Goal: Find specific page/section: Find specific page/section

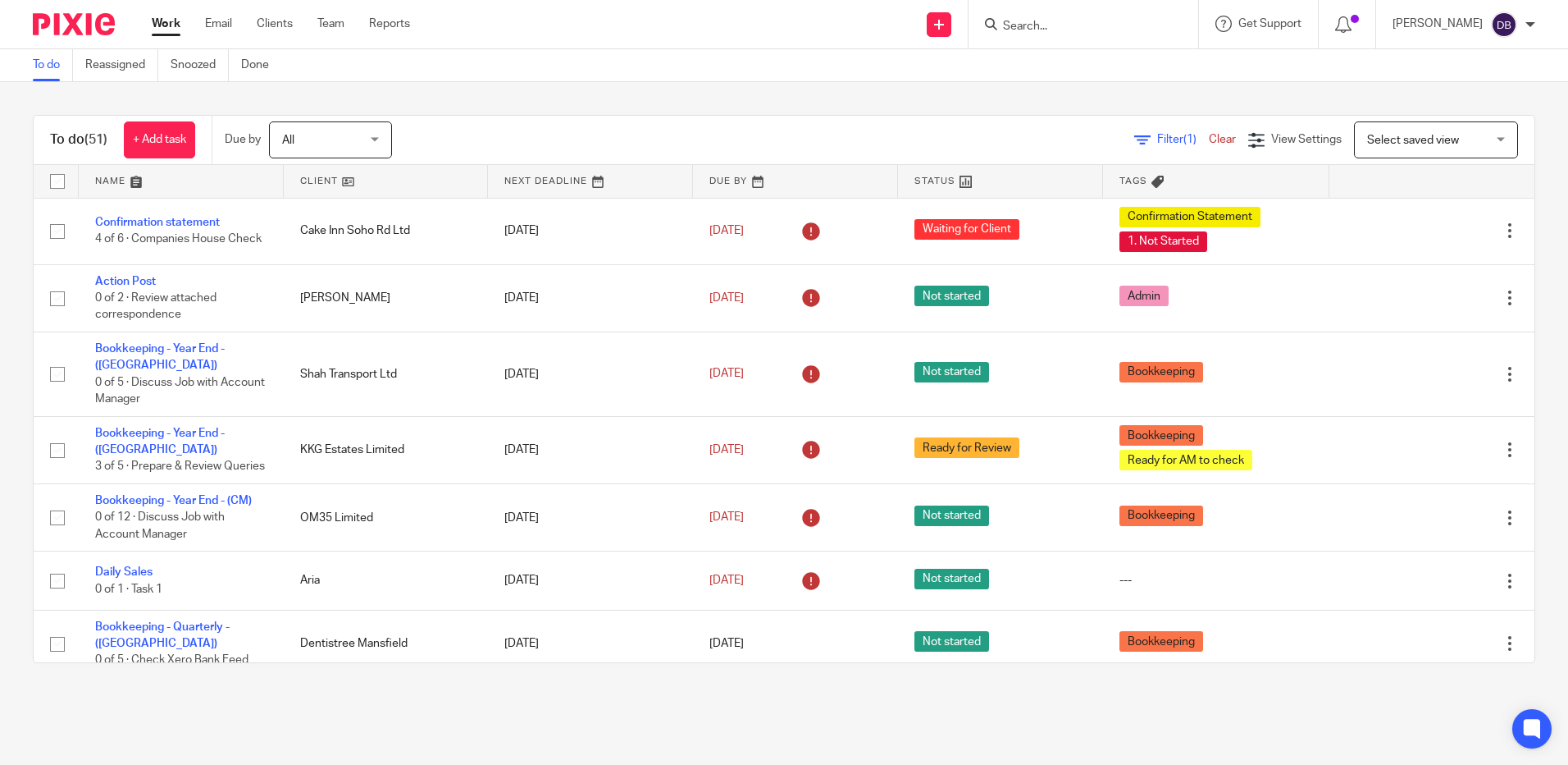
click at [1073, 26] on input "Search" at bounding box center [1075, 27] width 147 height 15
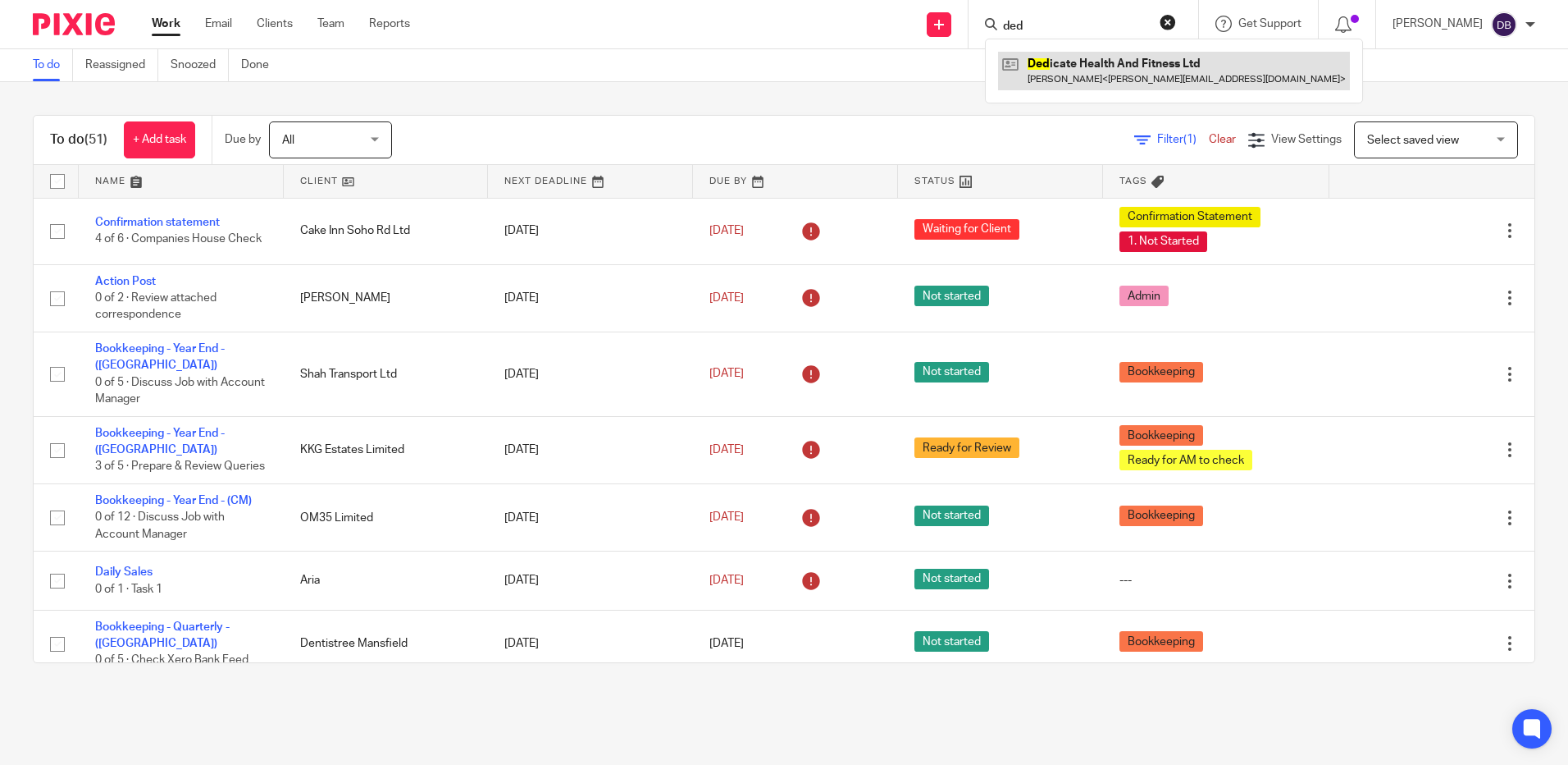
type input "ded"
click at [1102, 77] on link at bounding box center [1174, 70] width 352 height 38
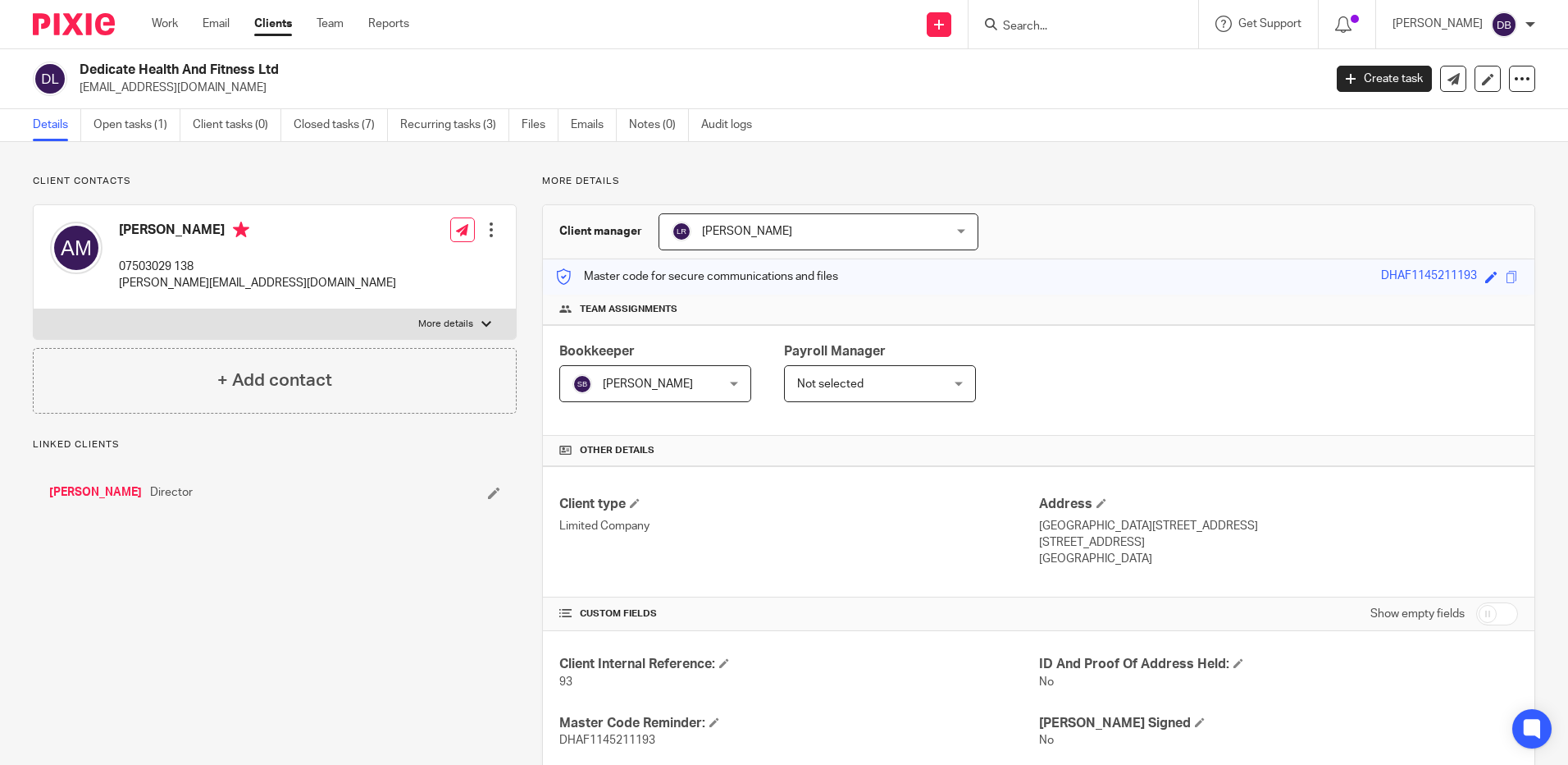
scroll to position [529, 0]
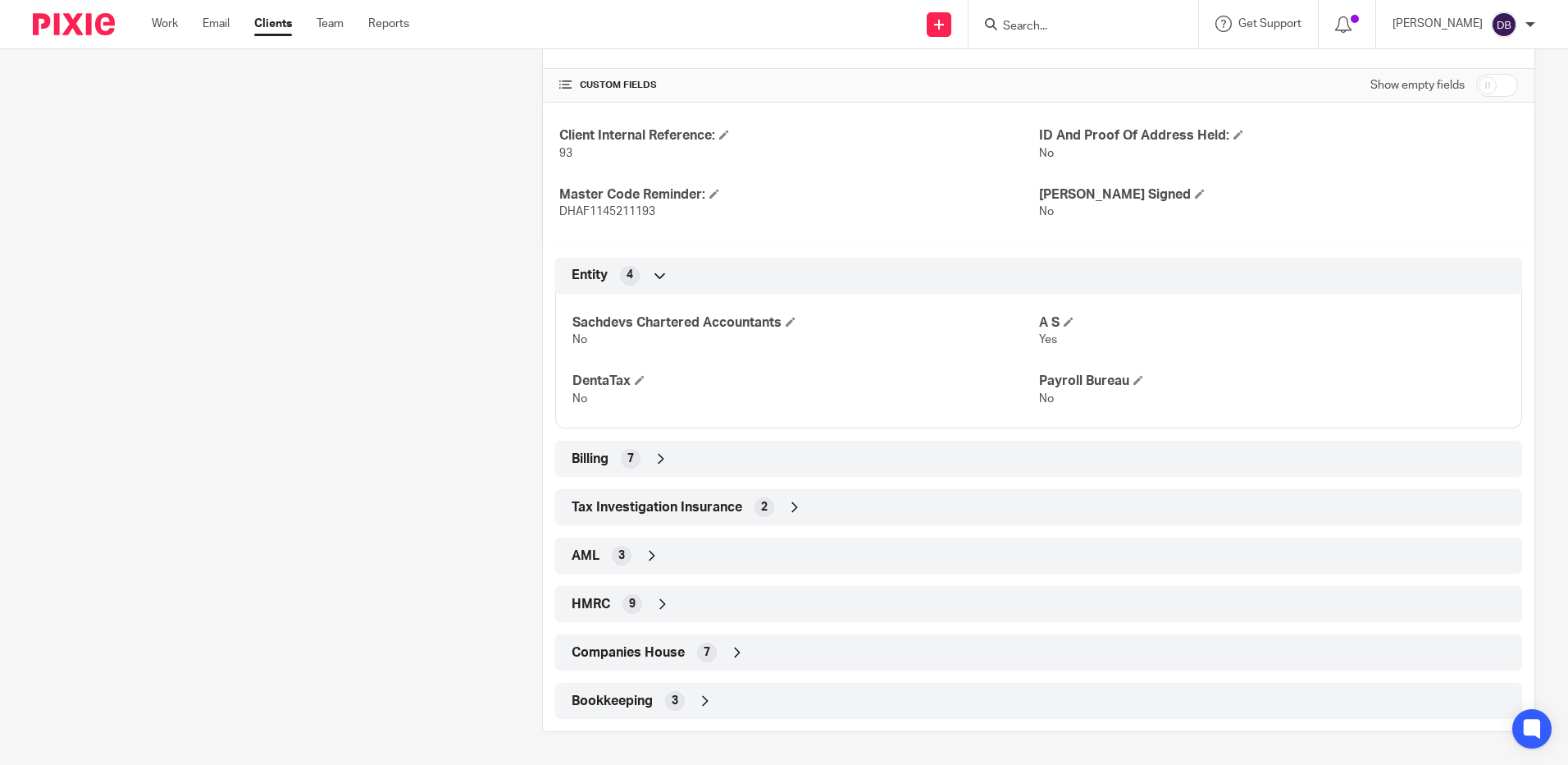
click at [740, 647] on icon at bounding box center [737, 652] width 17 height 17
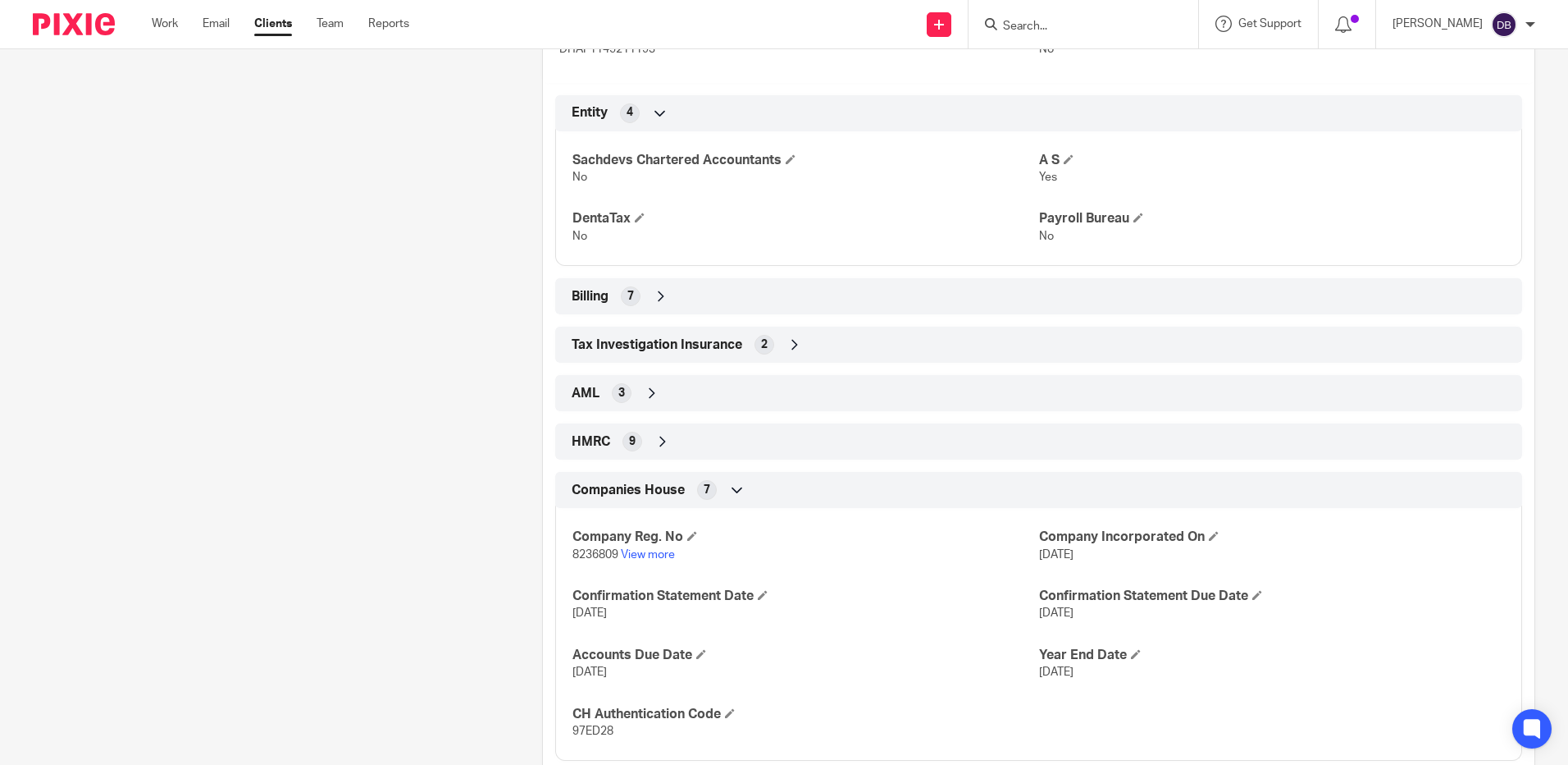
scroll to position [693, 0]
click at [592, 552] on span "8236809" at bounding box center [595, 553] width 46 height 12
click at [592, 551] on span "8236809" at bounding box center [595, 553] width 46 height 12
copy p "8236809"
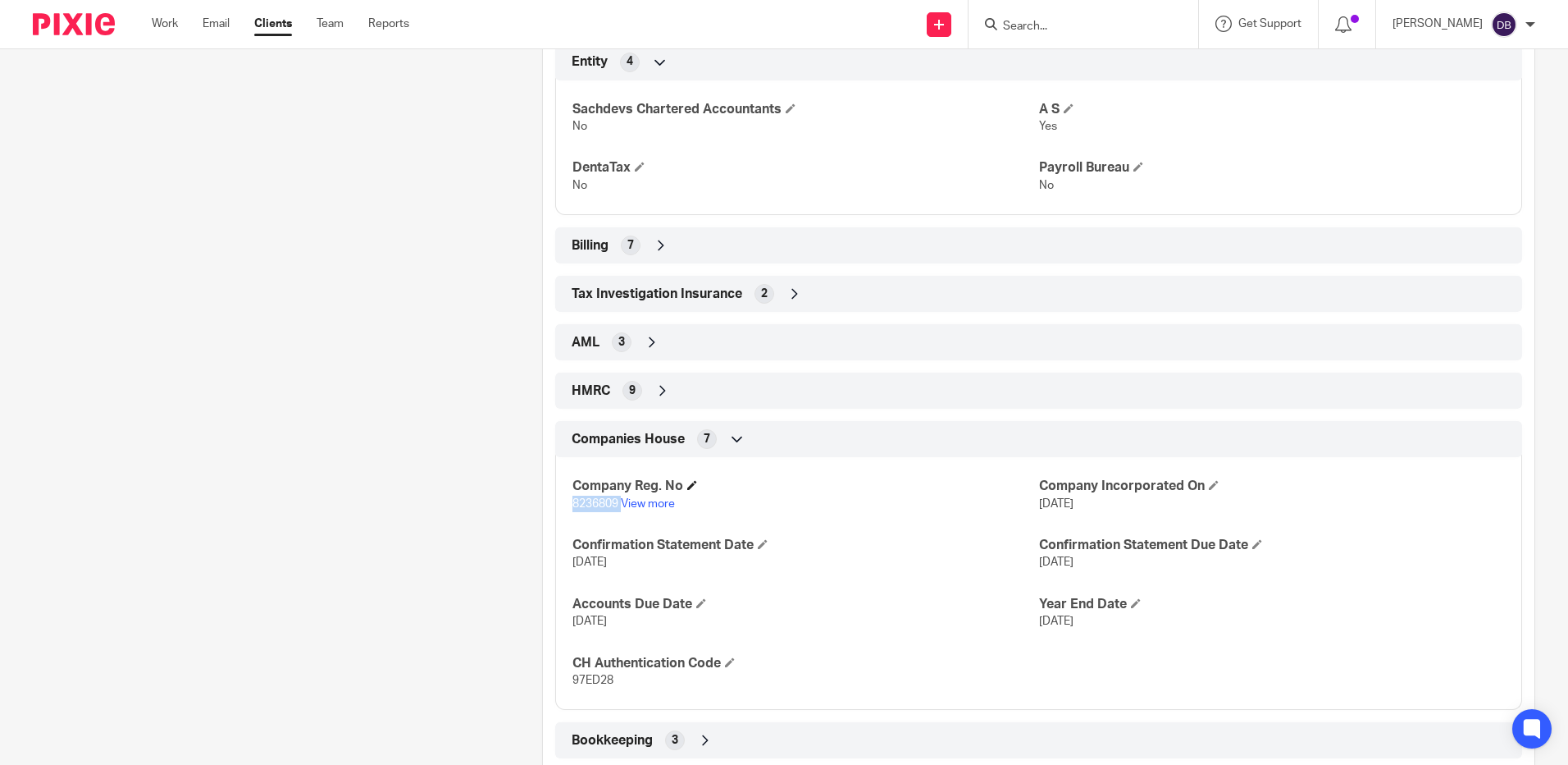
scroll to position [781, 0]
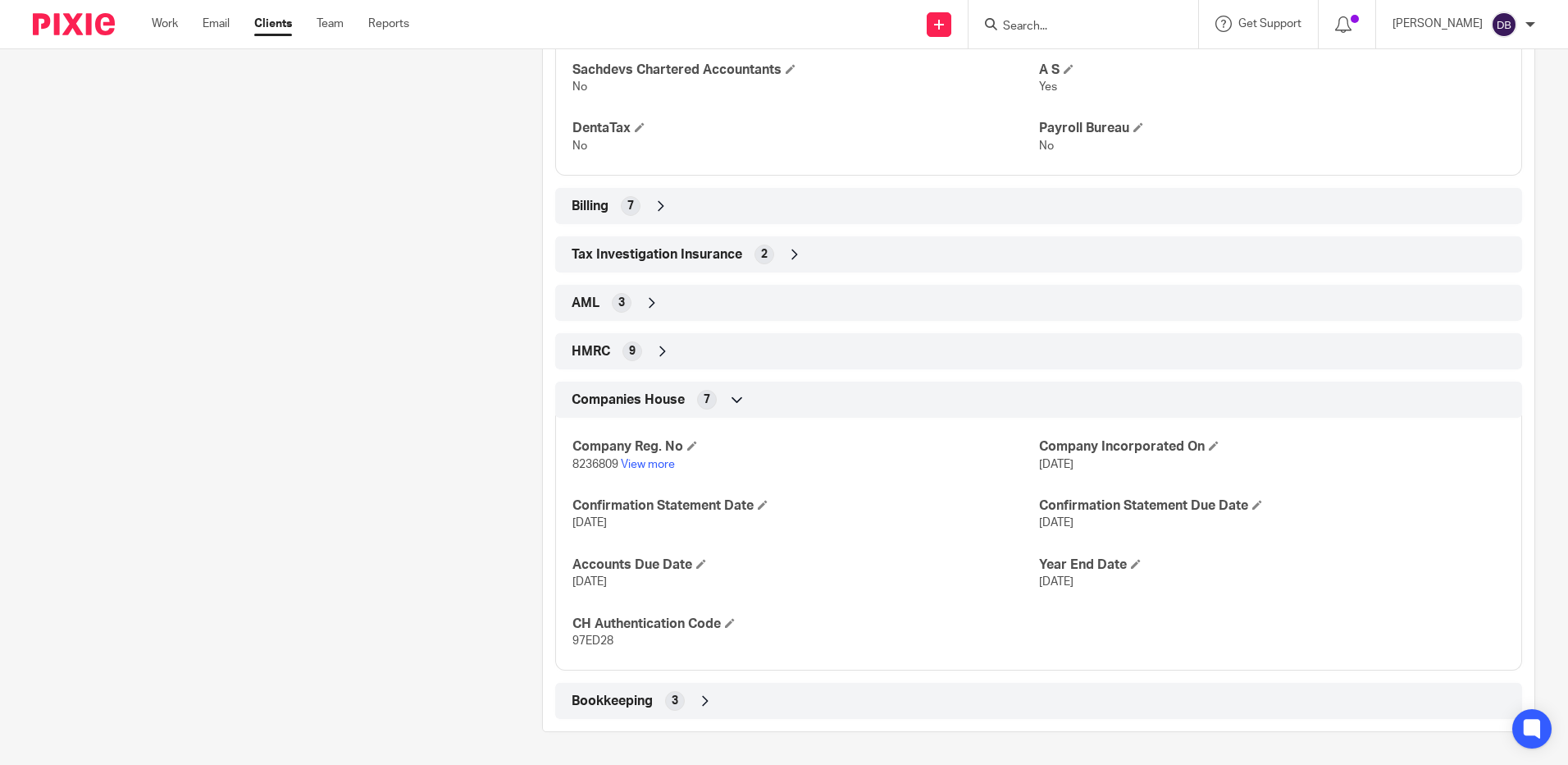
click at [583, 634] on p "97ED28" at bounding box center [805, 641] width 466 height 17
copy span "97ED28"
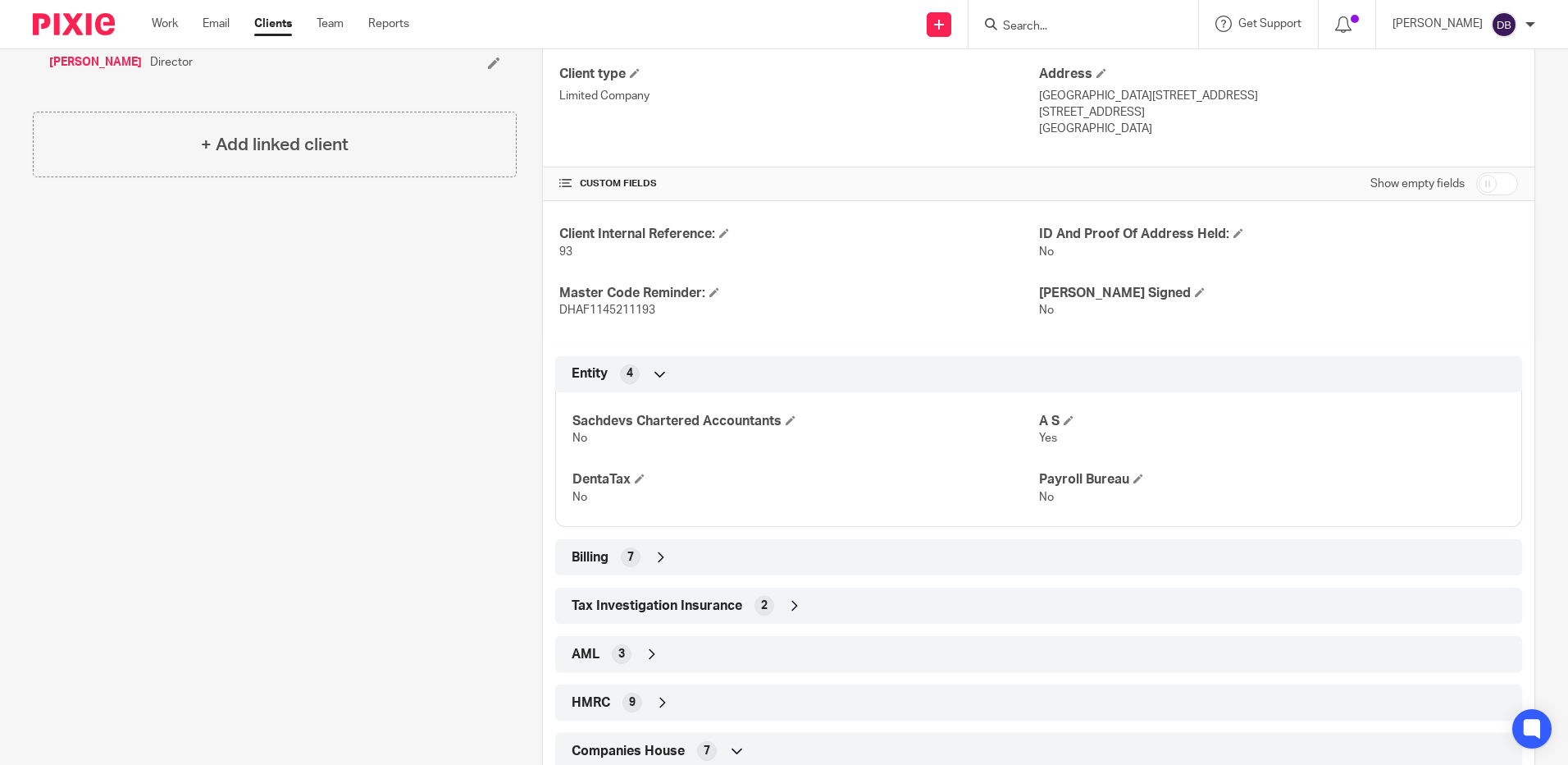
scroll to position [206, 0]
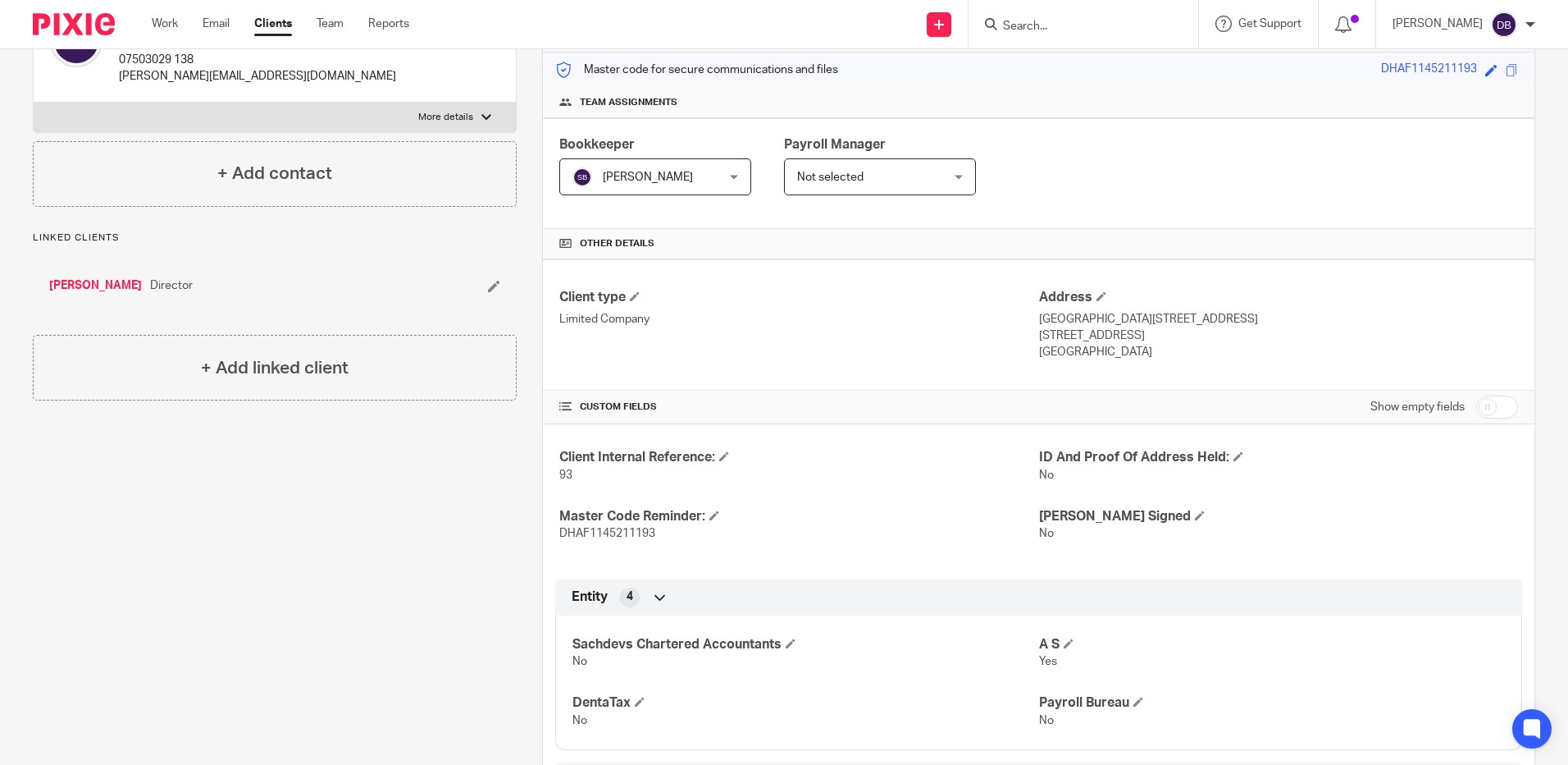
click at [1067, 35] on form at bounding box center [1088, 24] width 175 height 21
click at [1030, 27] on input "Search" at bounding box center [1075, 27] width 147 height 15
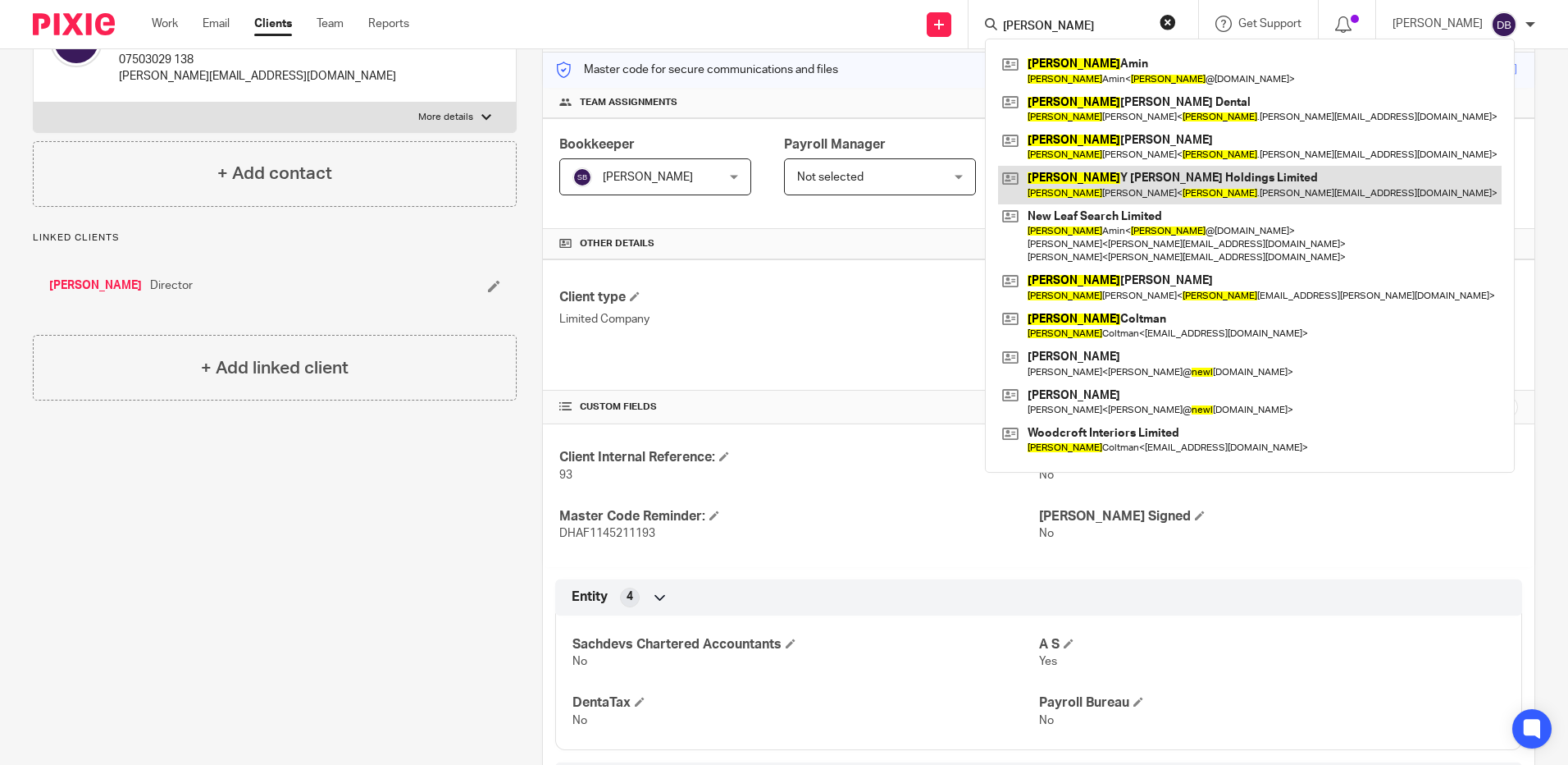
type input "neel"
click at [1087, 166] on link at bounding box center [1250, 185] width 504 height 38
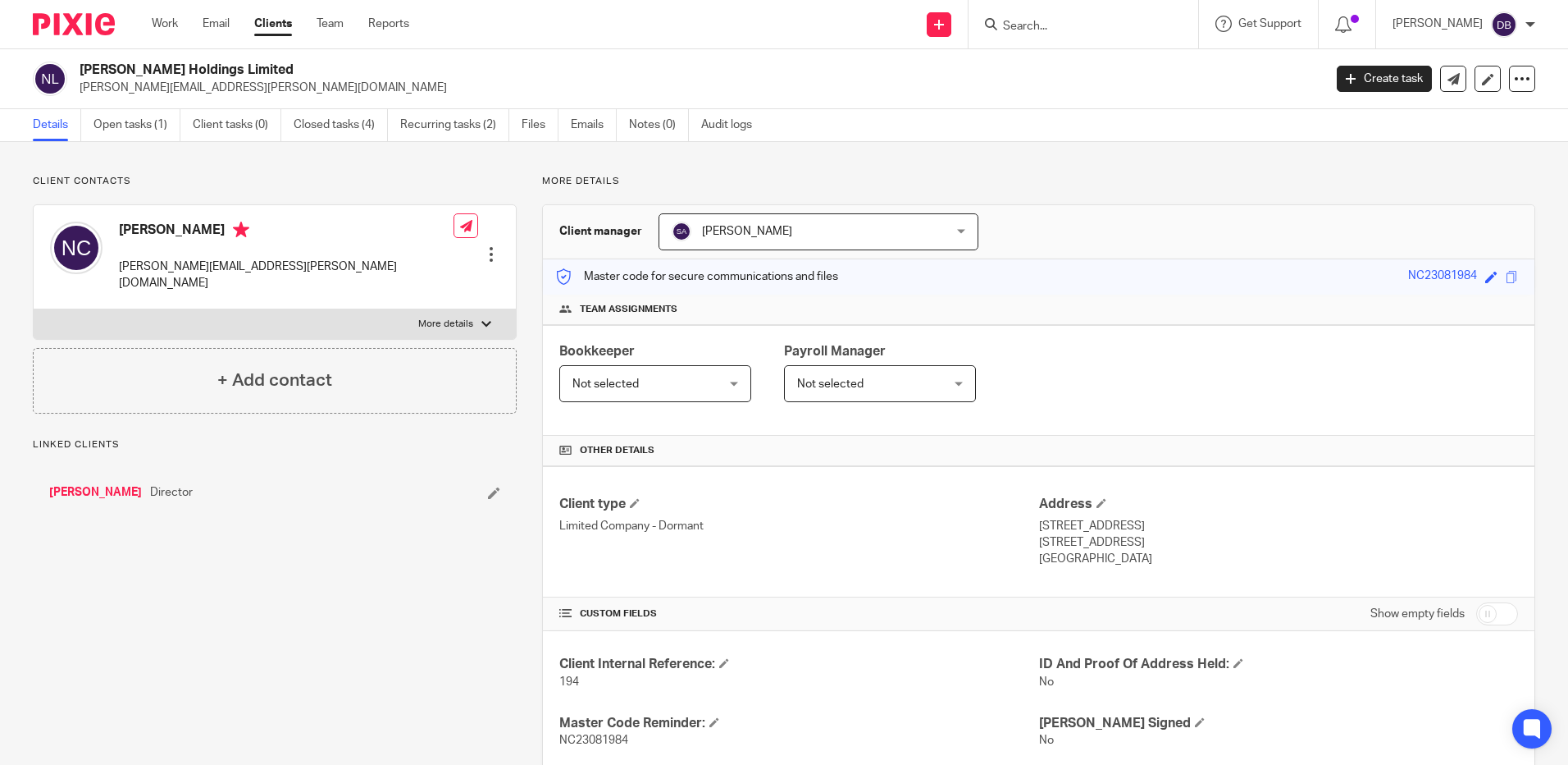
scroll to position [297, 0]
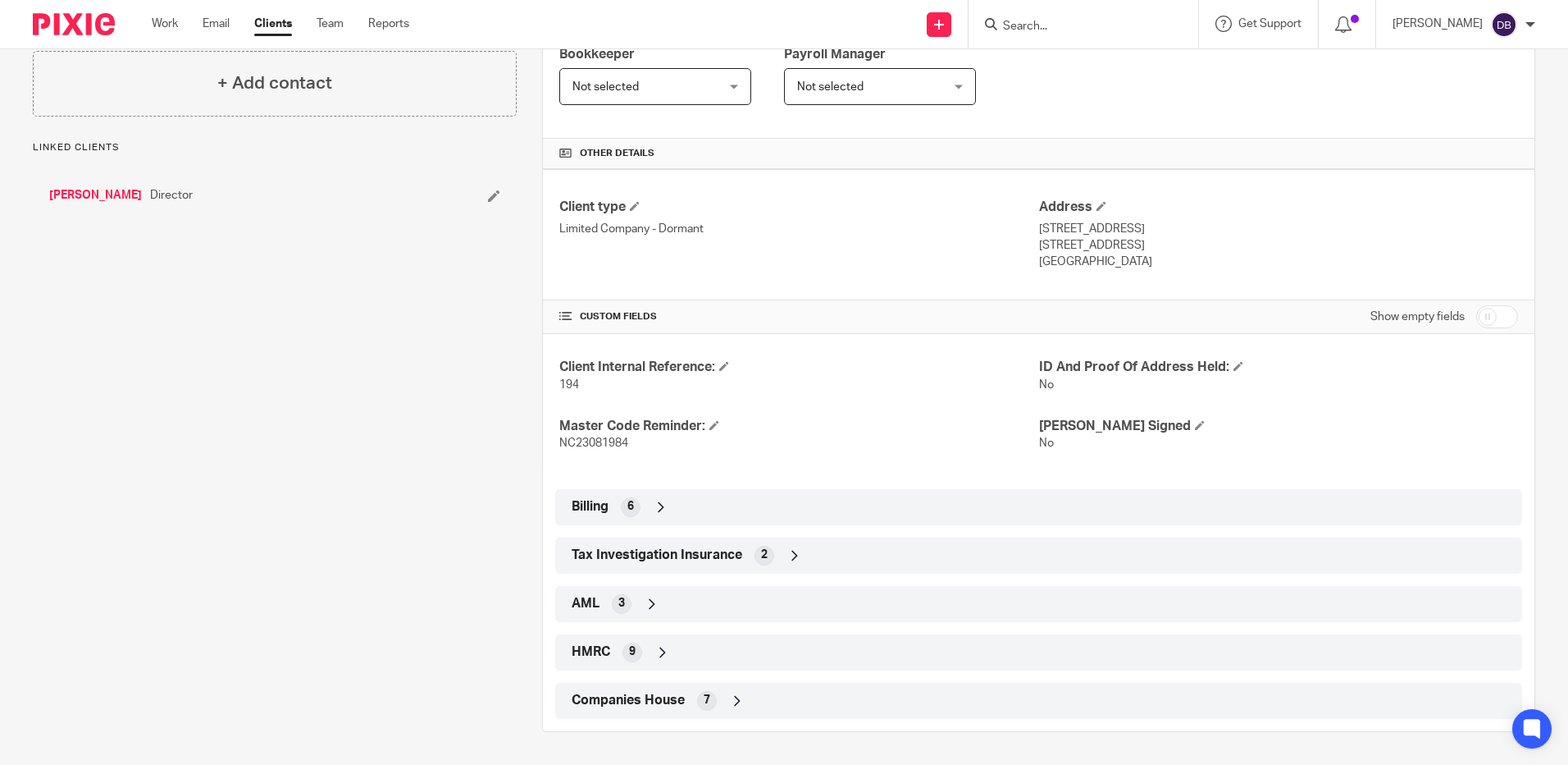
click at [693, 653] on div "HMRC 9" at bounding box center [1039, 652] width 943 height 28
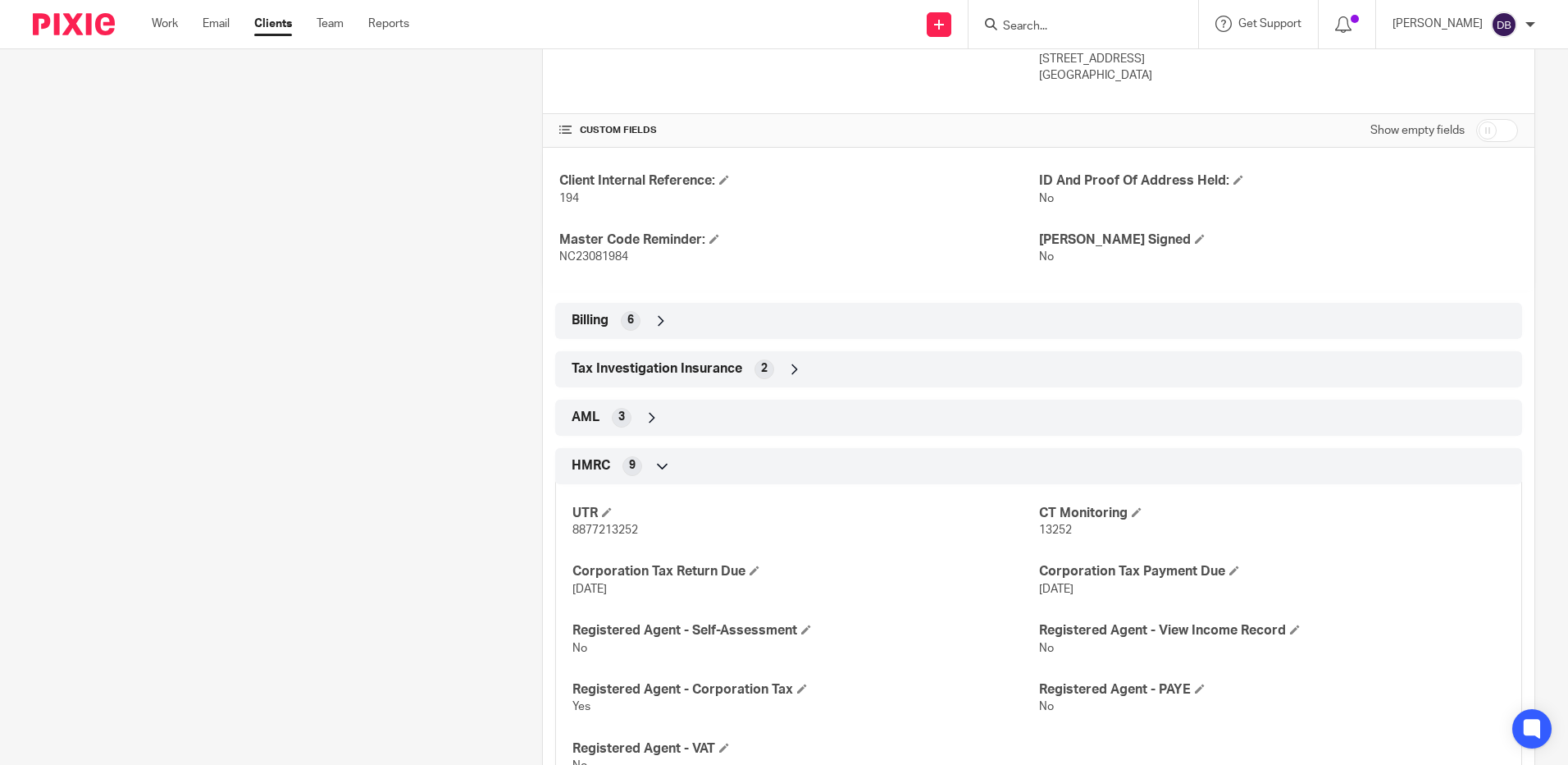
scroll to position [609, 0]
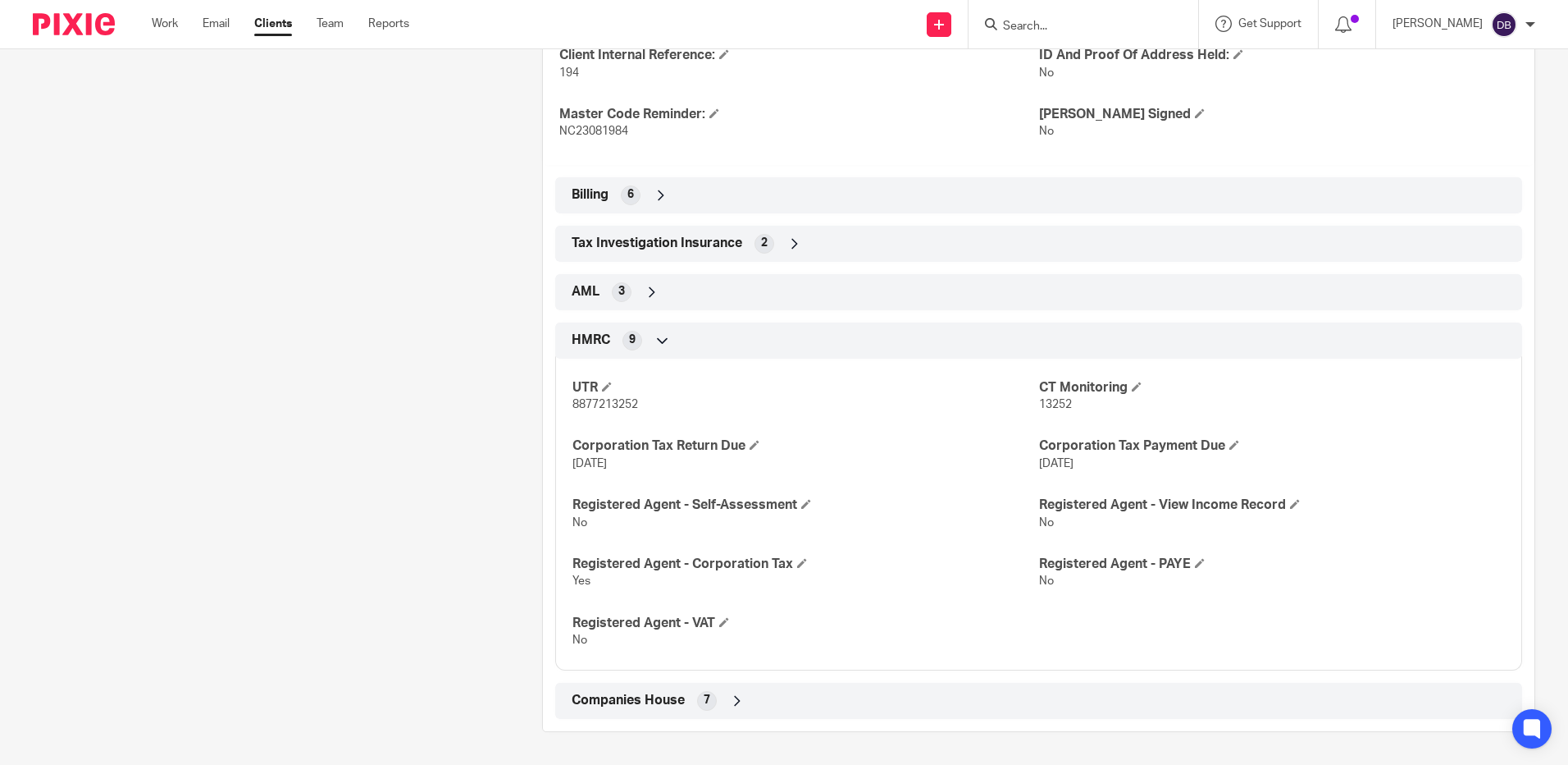
click at [703, 705] on span "7" at bounding box center [707, 700] width 7 height 17
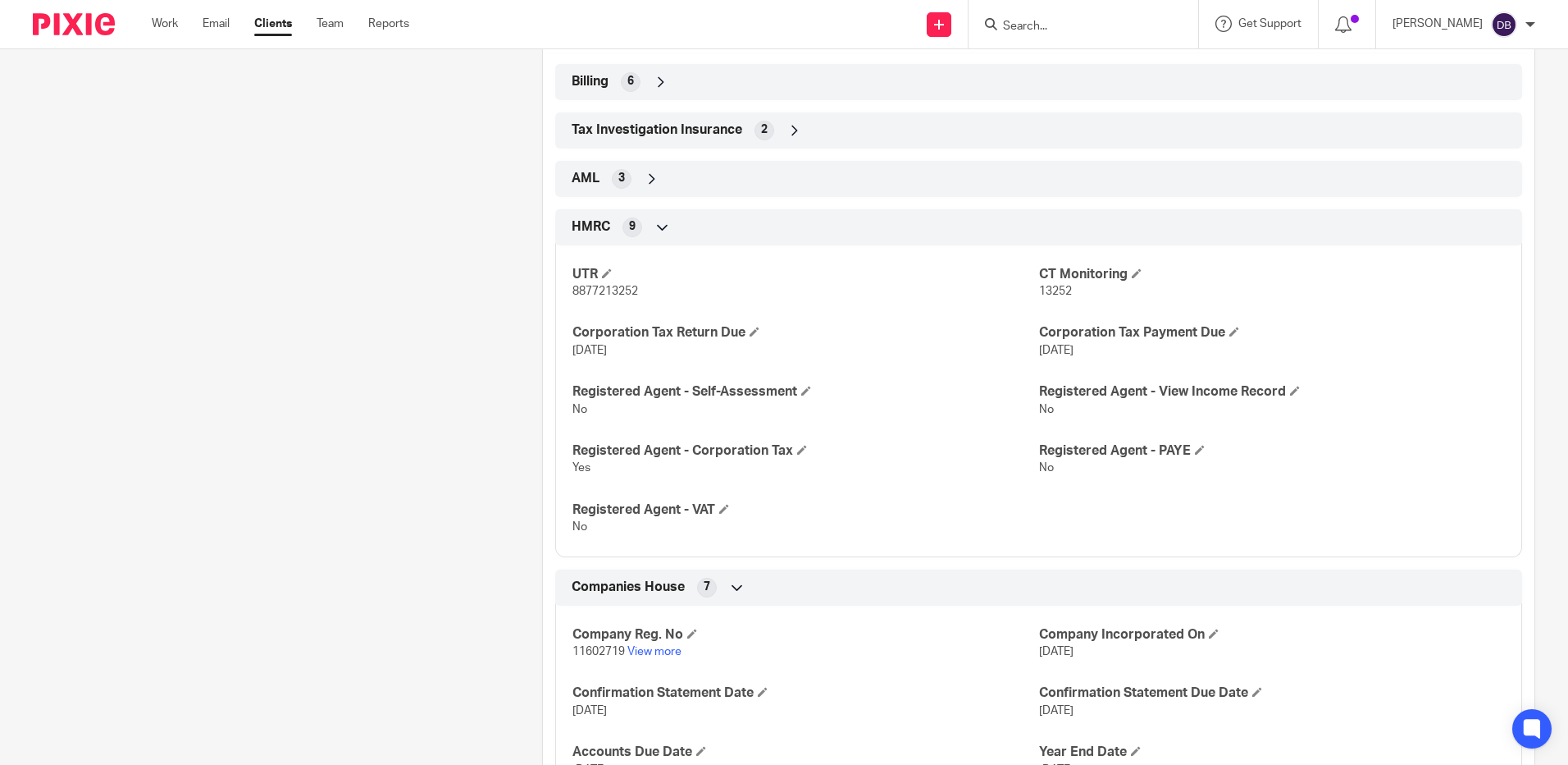
scroll to position [862, 0]
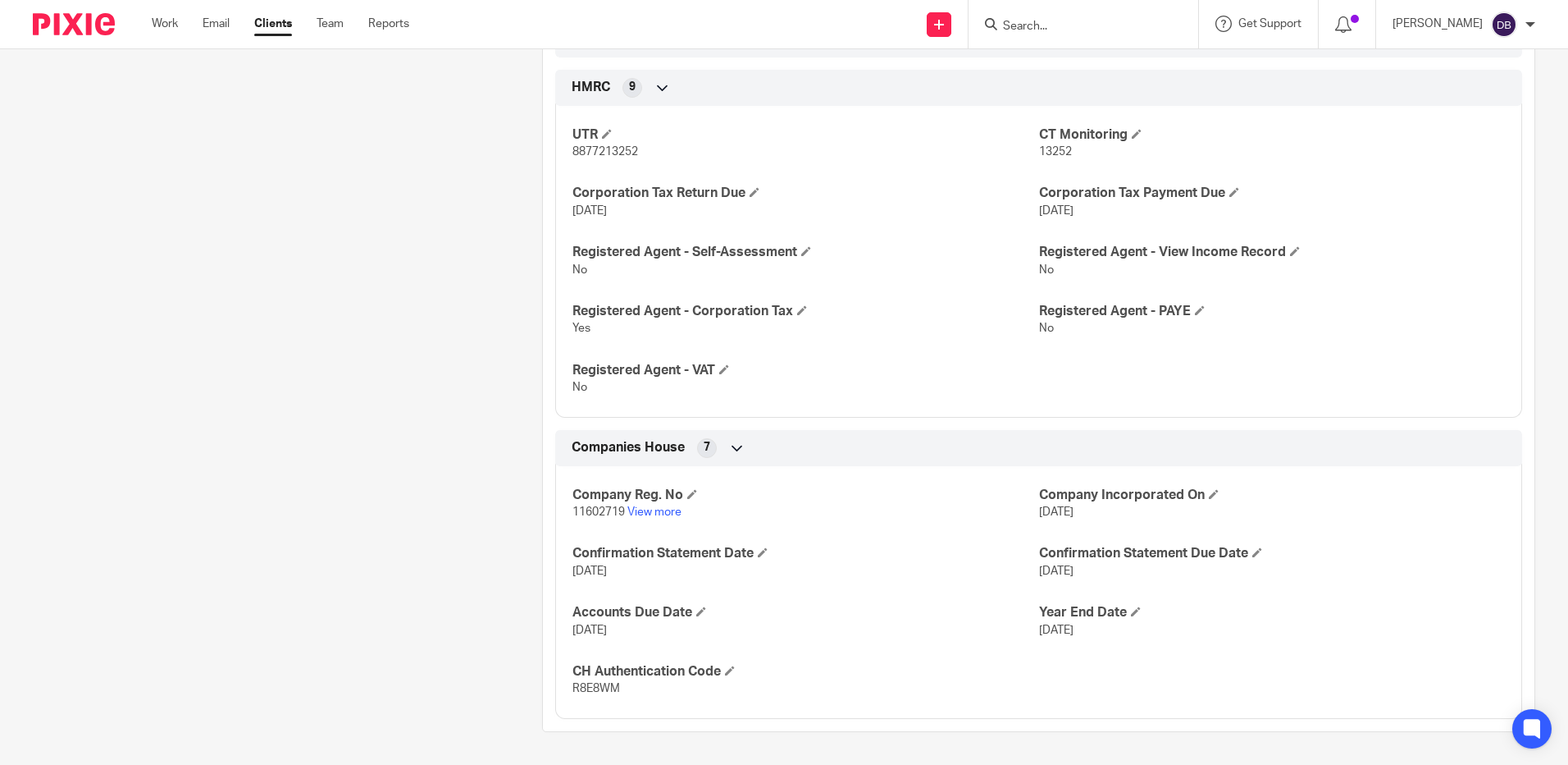
click at [594, 511] on span "11602719" at bounding box center [598, 512] width 52 height 12
click at [593, 511] on span "11602719" at bounding box center [598, 512] width 52 height 12
copy p "11602719"
click at [585, 682] on p "R8E8WM" at bounding box center [805, 689] width 466 height 17
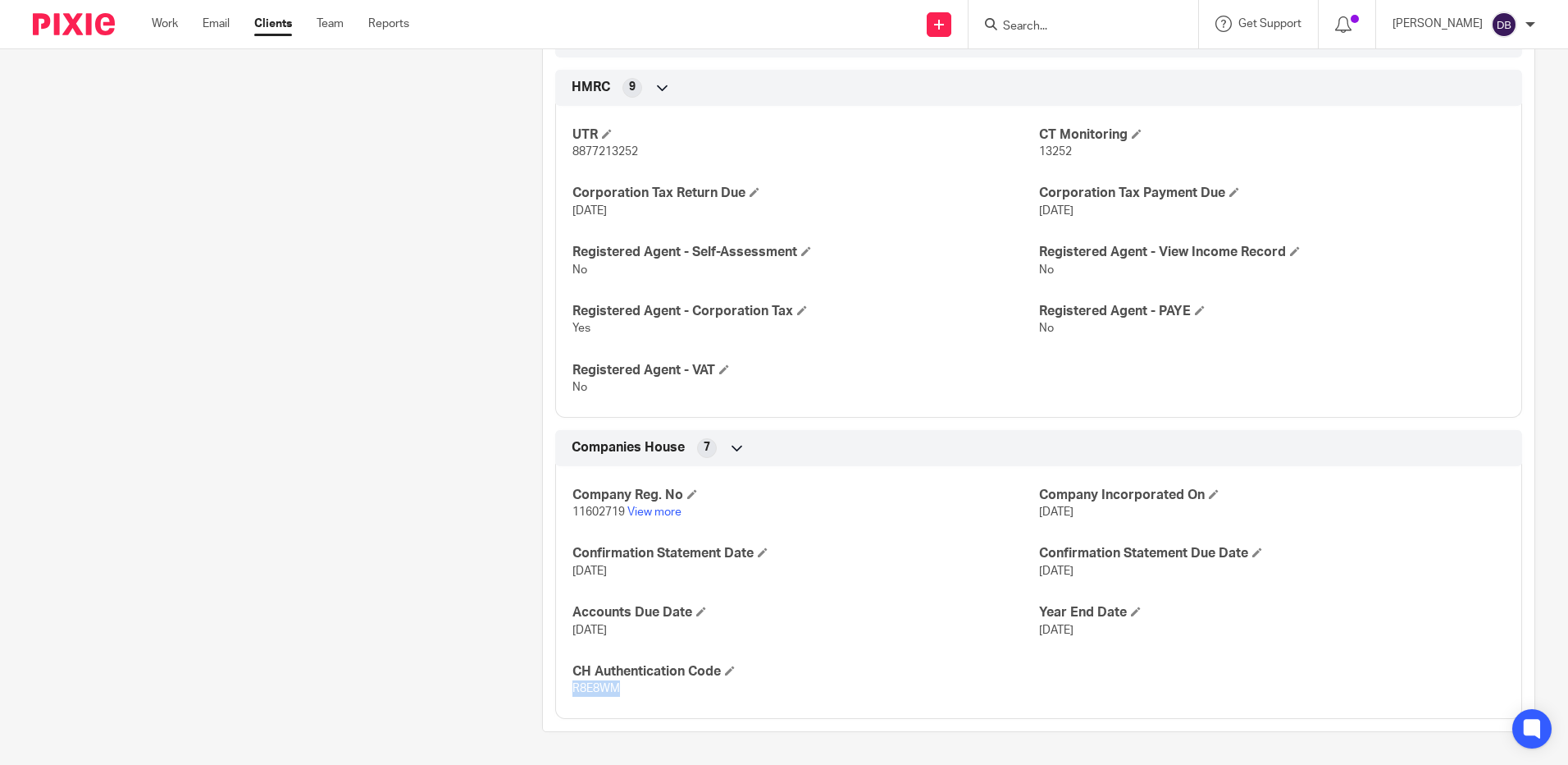
copy span "R8E8WM"
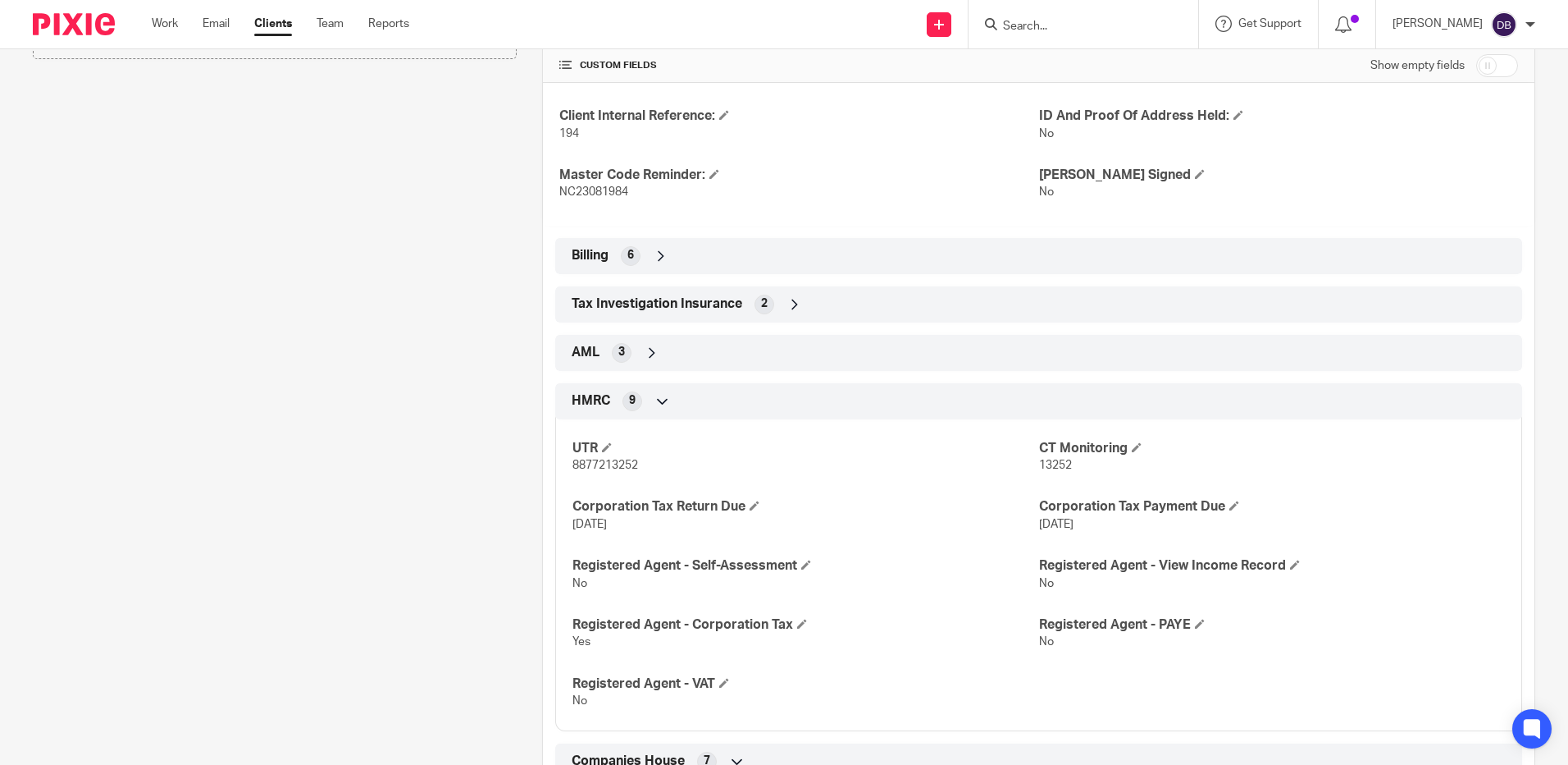
scroll to position [370, 0]
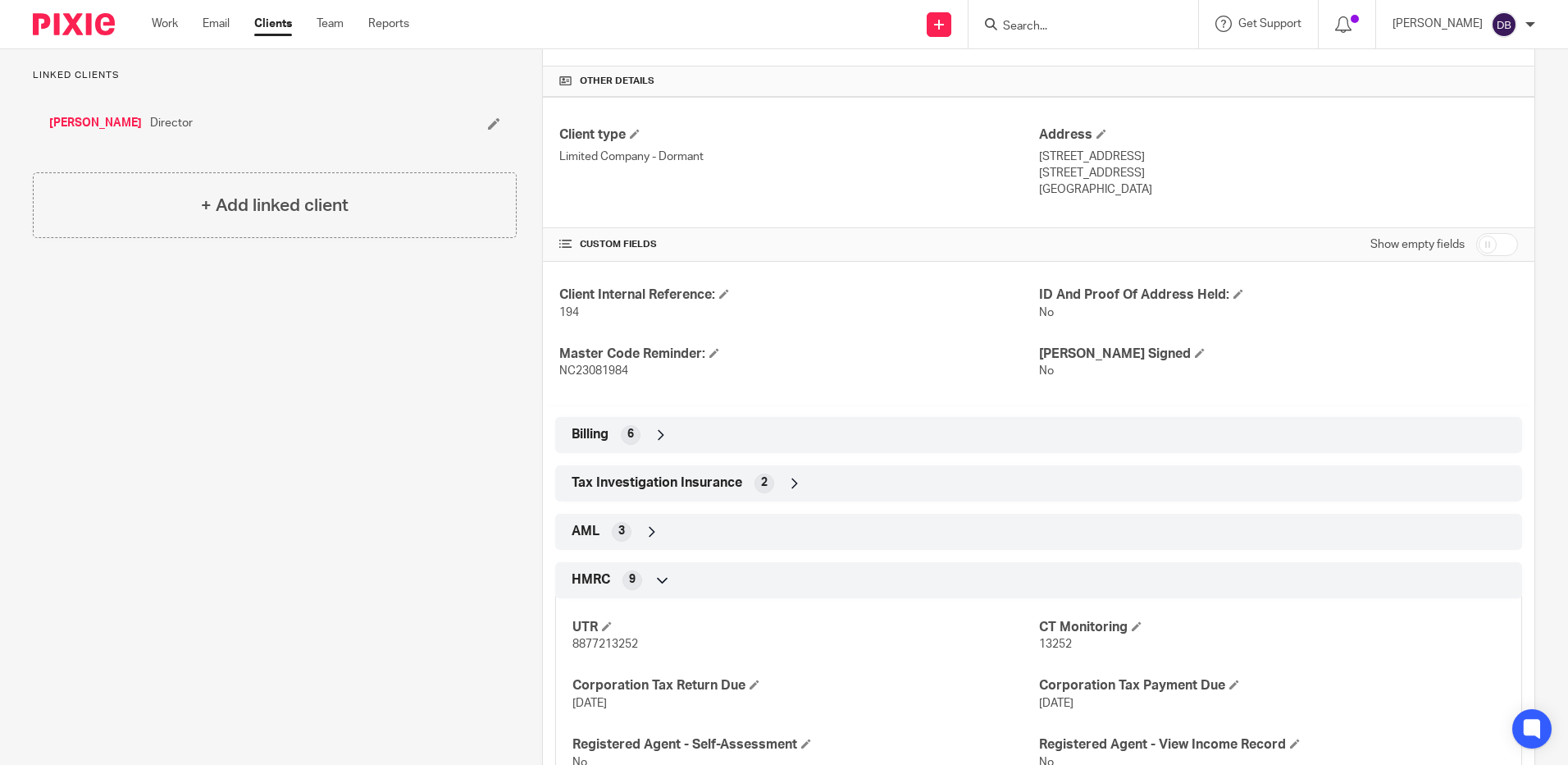
click at [1072, 8] on div at bounding box center [1083, 24] width 229 height 48
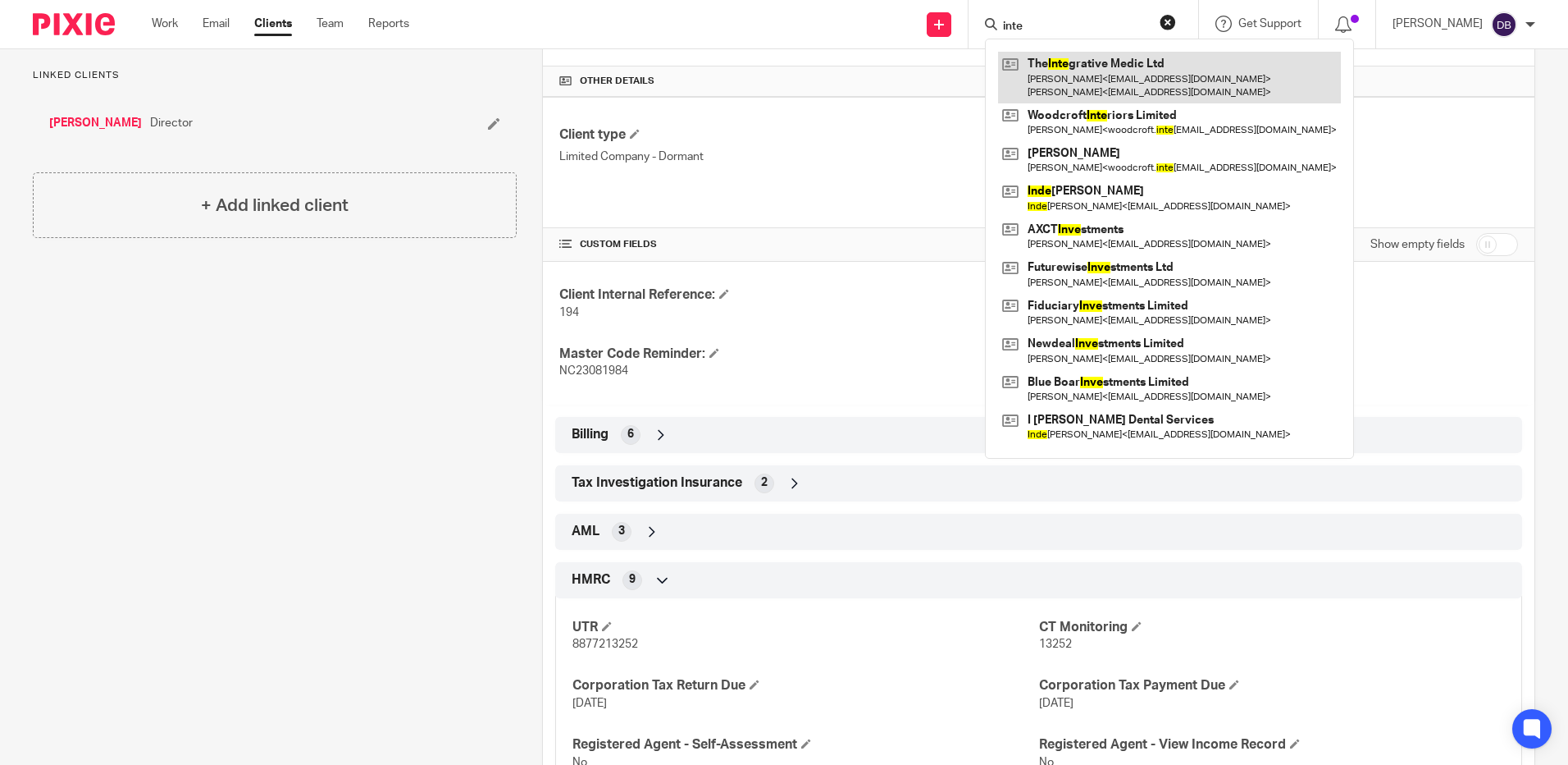
type input "inte"
click at [1130, 76] on link at bounding box center [1170, 76] width 343 height 51
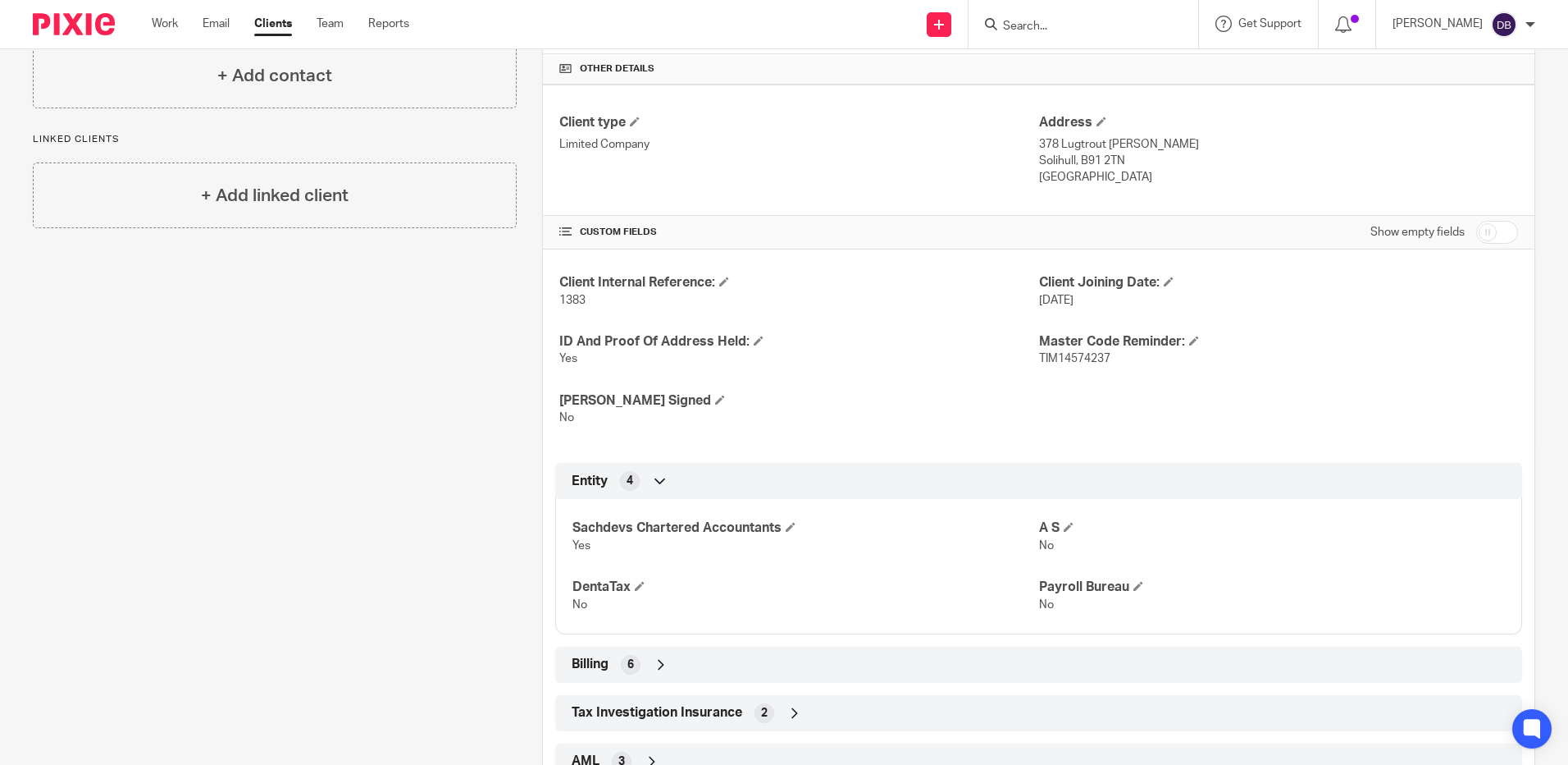
scroll to position [539, 0]
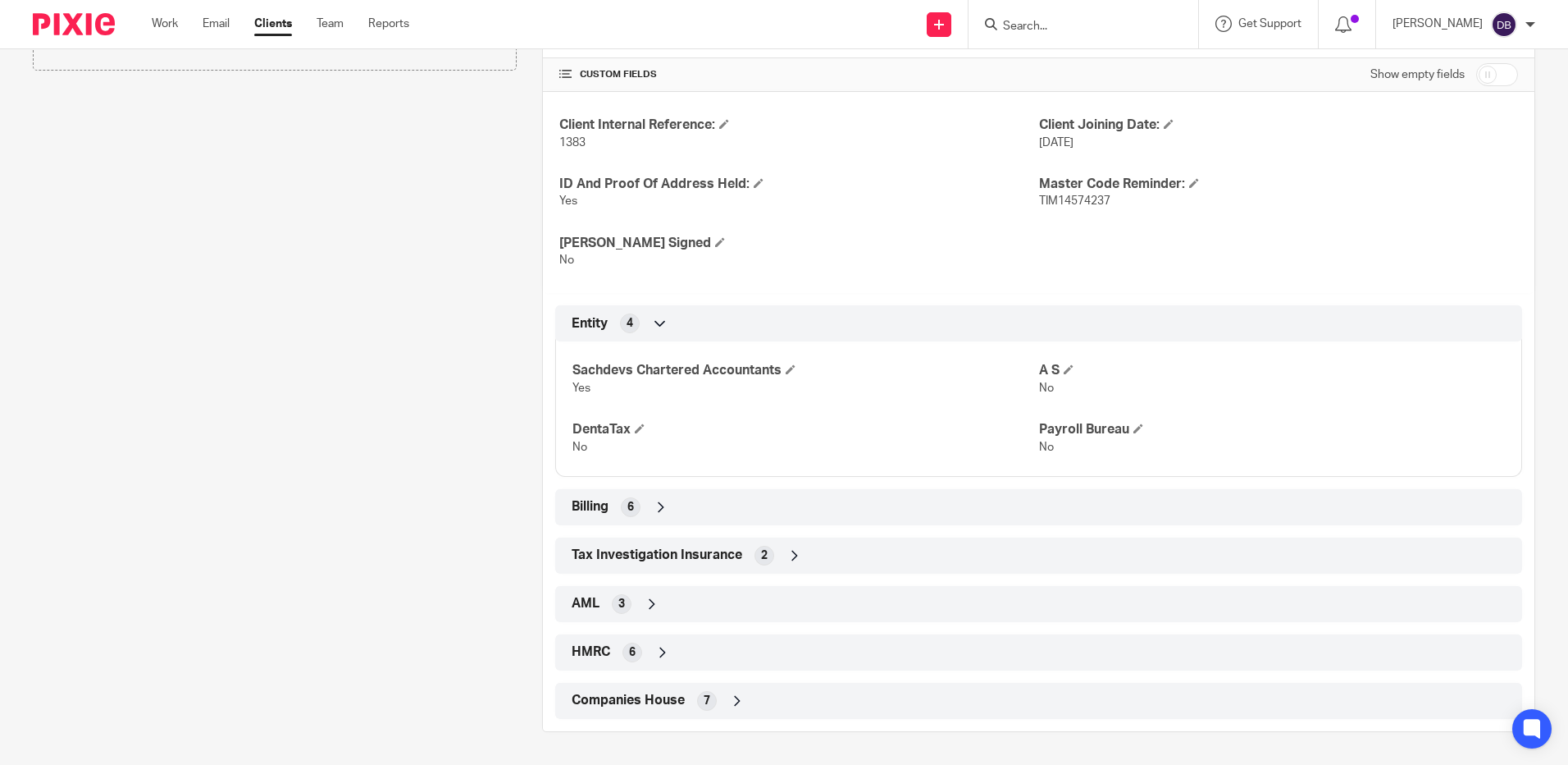
click at [779, 700] on div "Companies House 7" at bounding box center [1039, 701] width 943 height 28
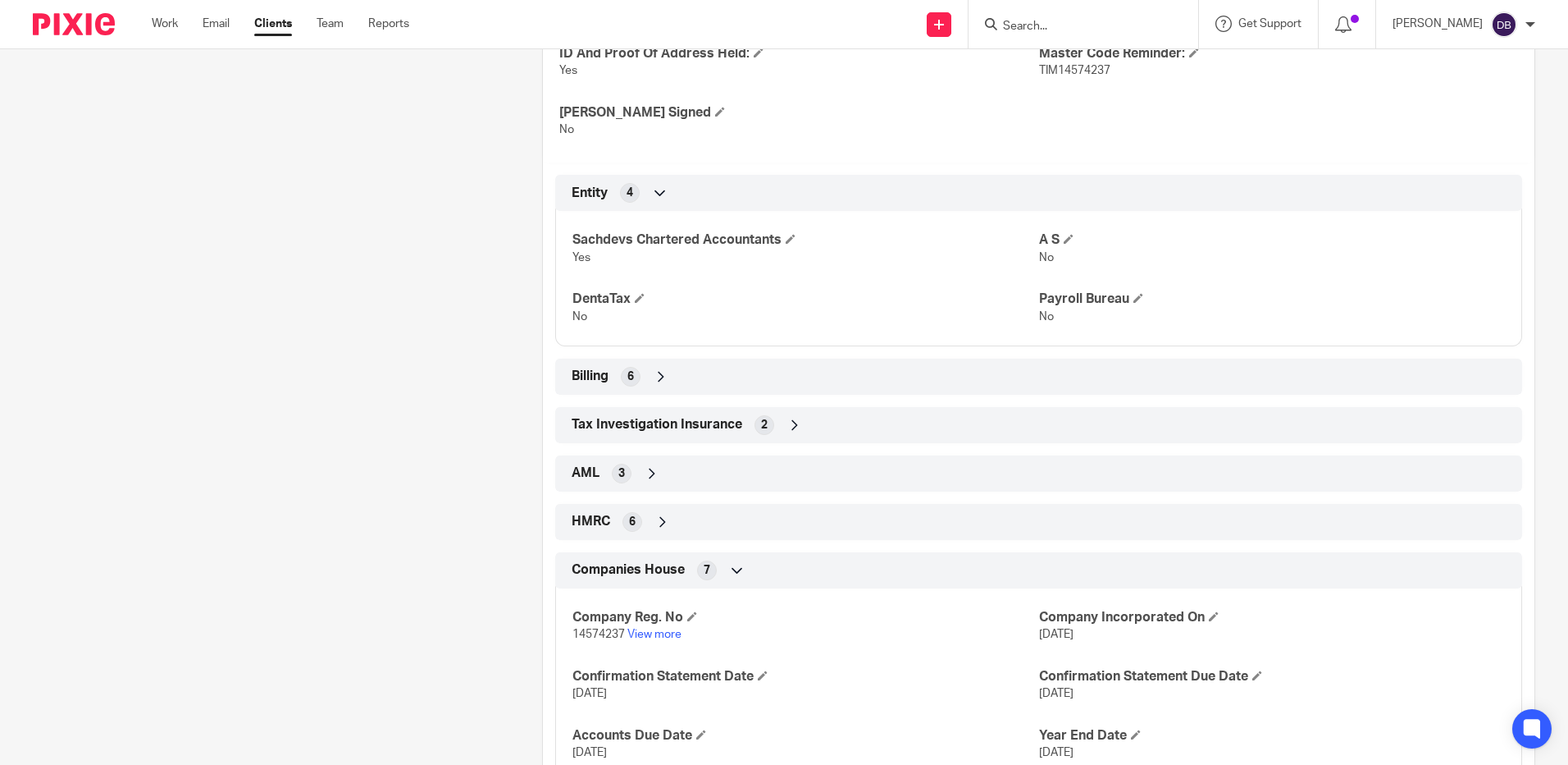
scroll to position [792, 0]
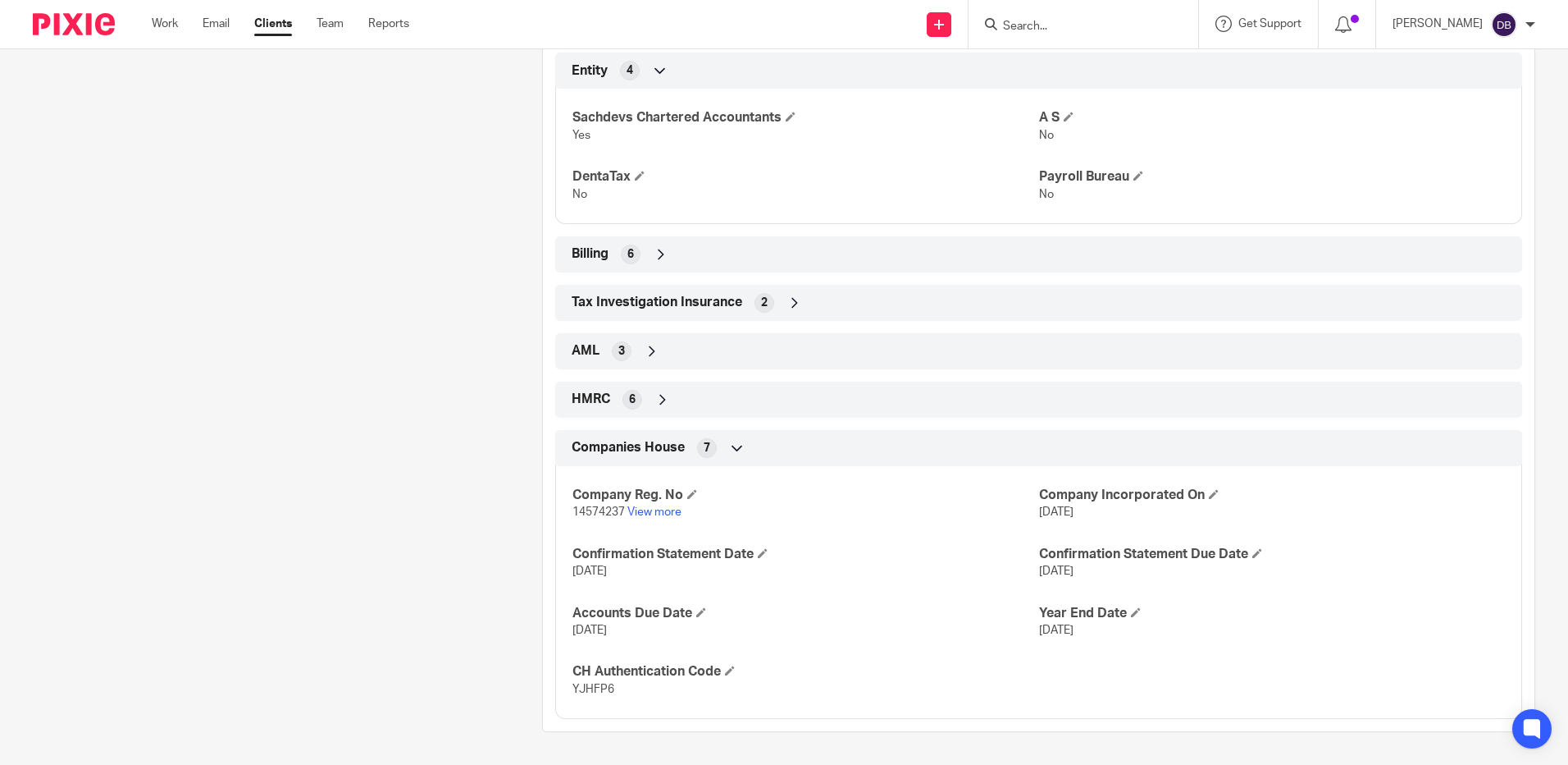
click at [577, 505] on p "14574237 View more" at bounding box center [805, 512] width 466 height 17
click at [578, 506] on p "14574237 View more" at bounding box center [805, 512] width 466 height 17
copy span "14574237"
click at [584, 689] on span "YJHFP6" at bounding box center [593, 690] width 41 height 12
click at [582, 689] on span "YJHFP6" at bounding box center [593, 690] width 41 height 12
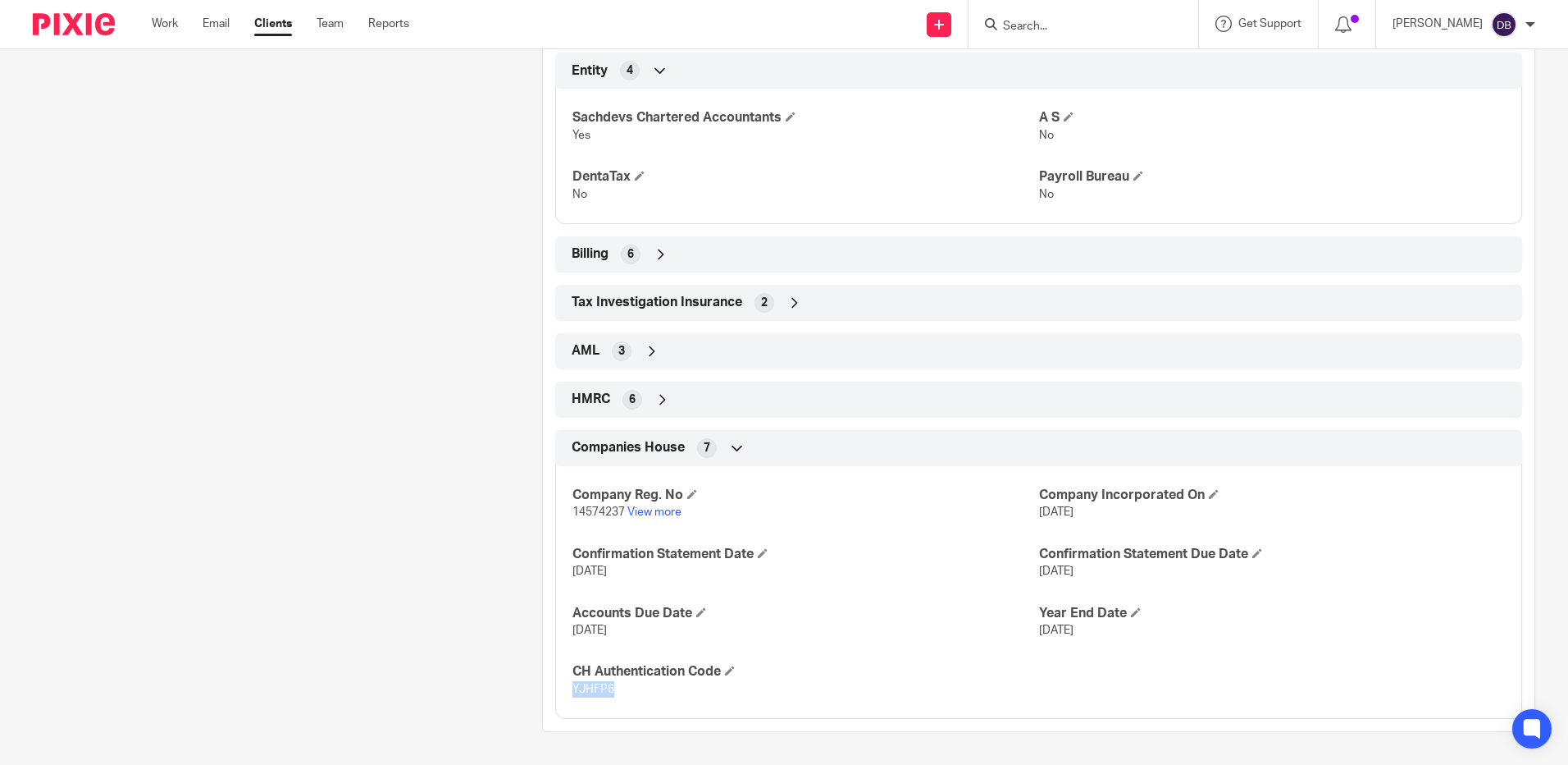
click at [582, 689] on span "YJHFP6" at bounding box center [593, 690] width 41 height 12
